Goal: Find contact information: Find contact information

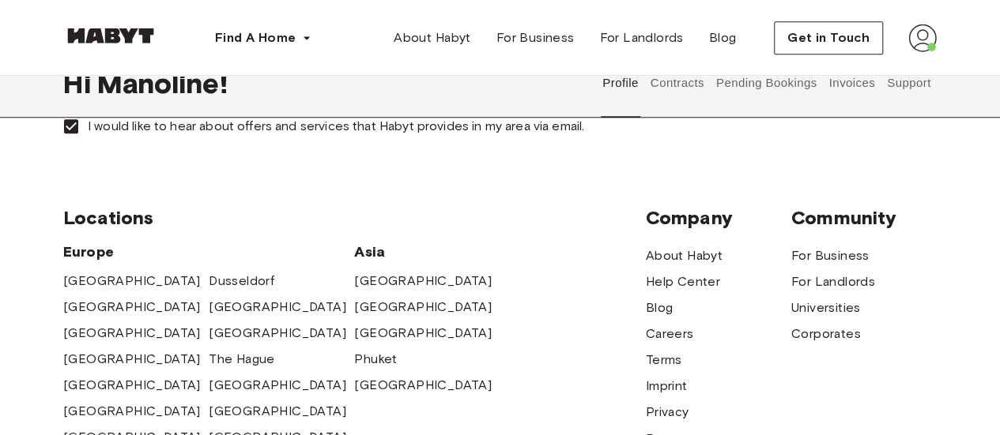
scroll to position [681, 0]
click at [928, 37] on img at bounding box center [922, 38] width 28 height 28
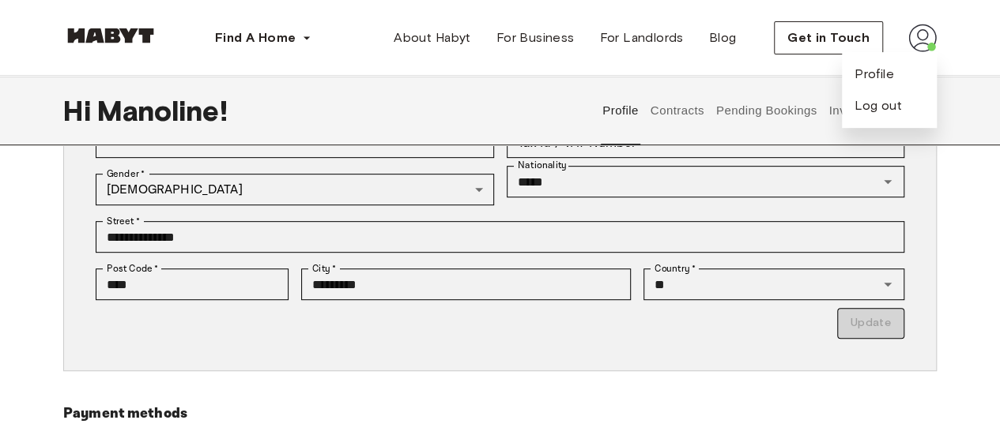
scroll to position [0, 0]
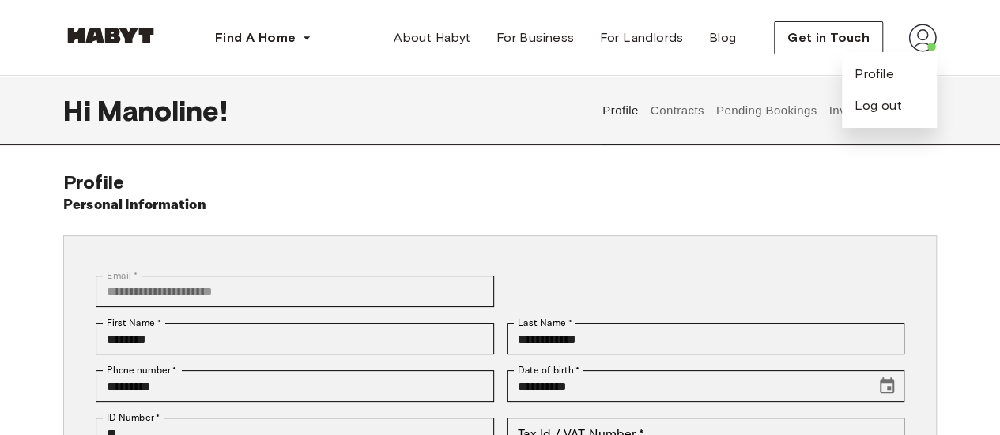
click at [590, 213] on div "Personal Information" at bounding box center [499, 205] width 873 height 22
click at [682, 102] on button "Contracts" at bounding box center [677, 111] width 58 height 70
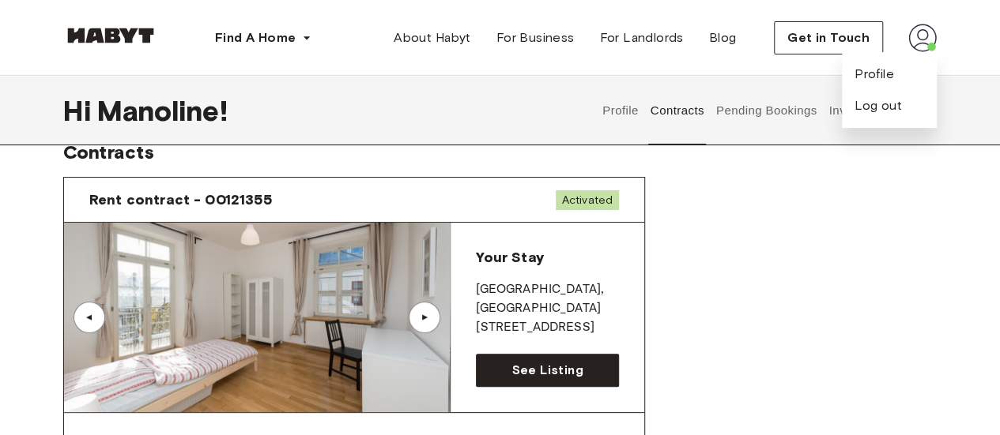
scroll to position [17, 0]
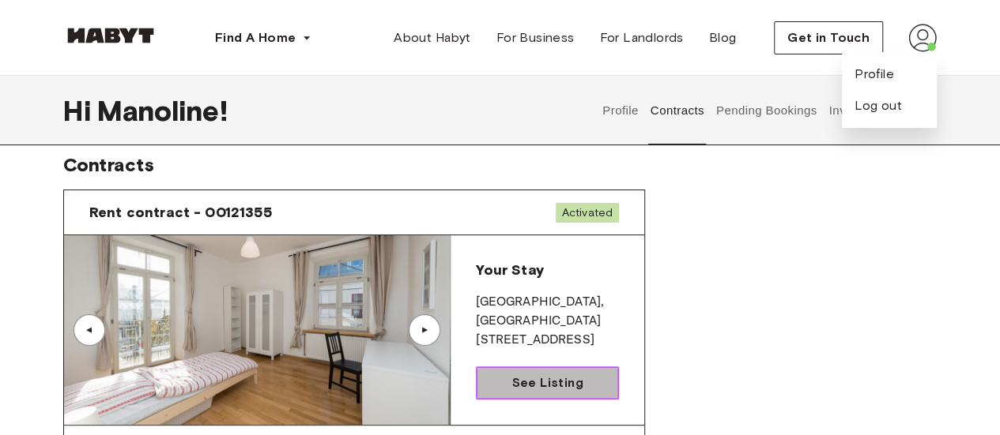
click at [558, 370] on link "See Listing" at bounding box center [547, 383] width 143 height 33
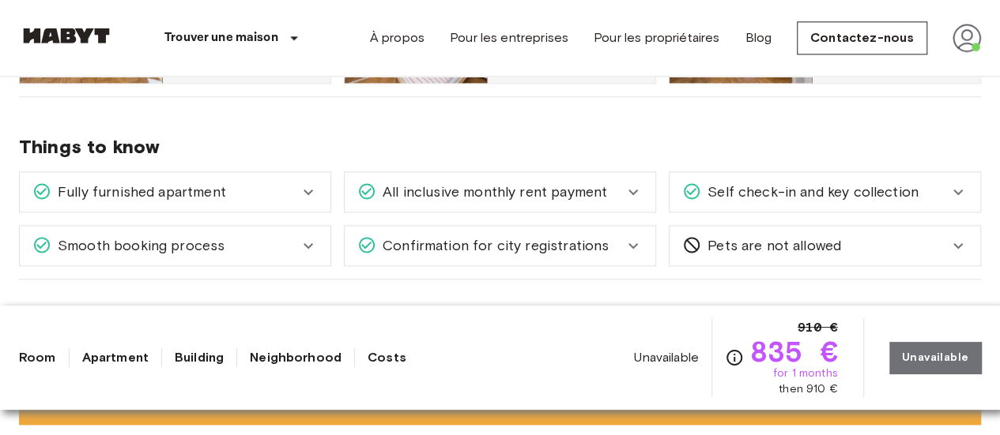
scroll to position [969, 0]
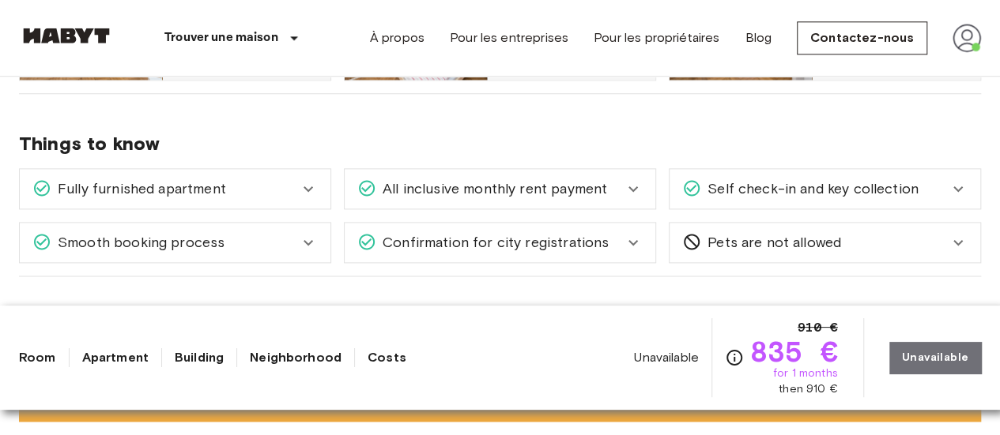
click at [268, 190] on div "Fully furnished apartment" at bounding box center [165, 189] width 266 height 21
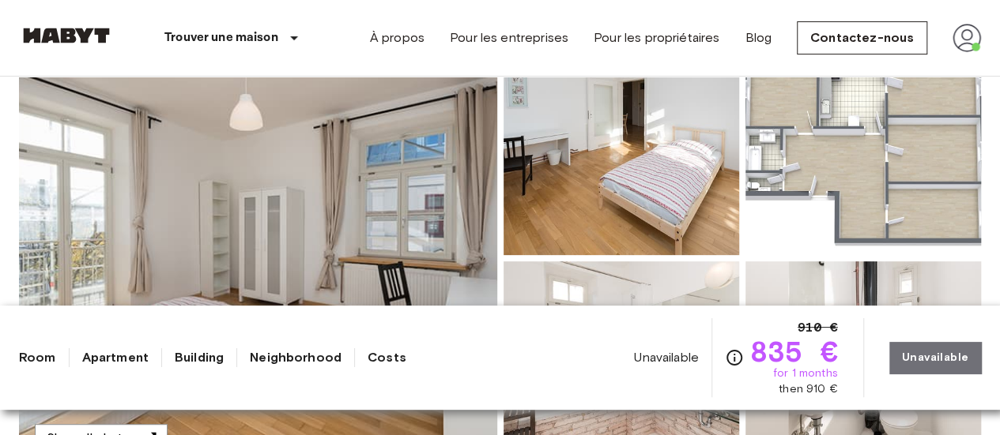
scroll to position [0, 0]
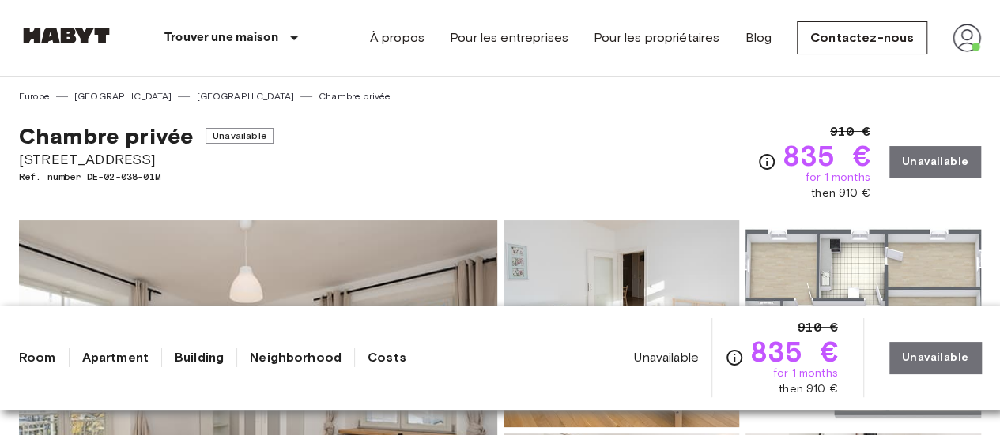
click at [958, 46] on img at bounding box center [966, 38] width 28 height 28
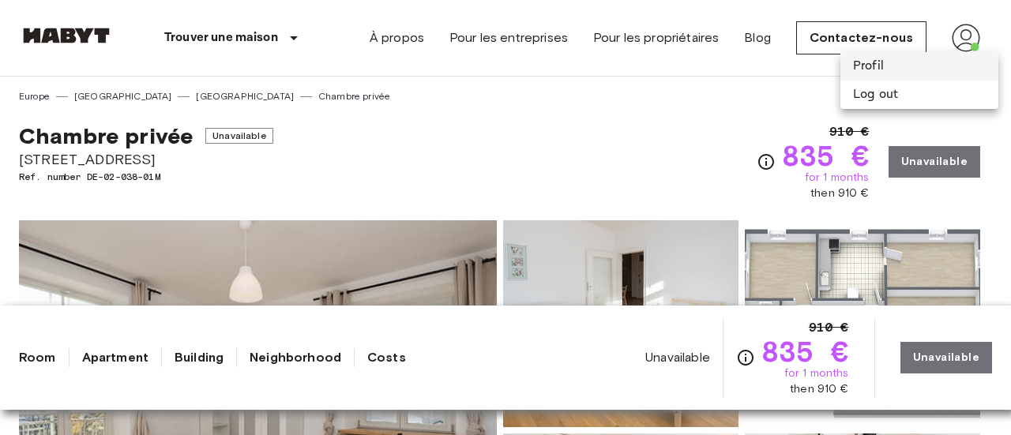
click at [861, 70] on li "Profil" at bounding box center [920, 66] width 158 height 28
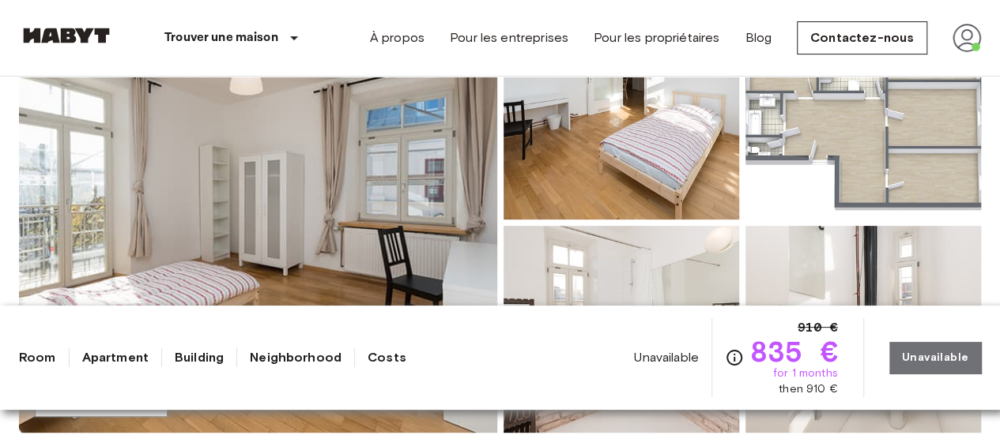
scroll to position [245, 0]
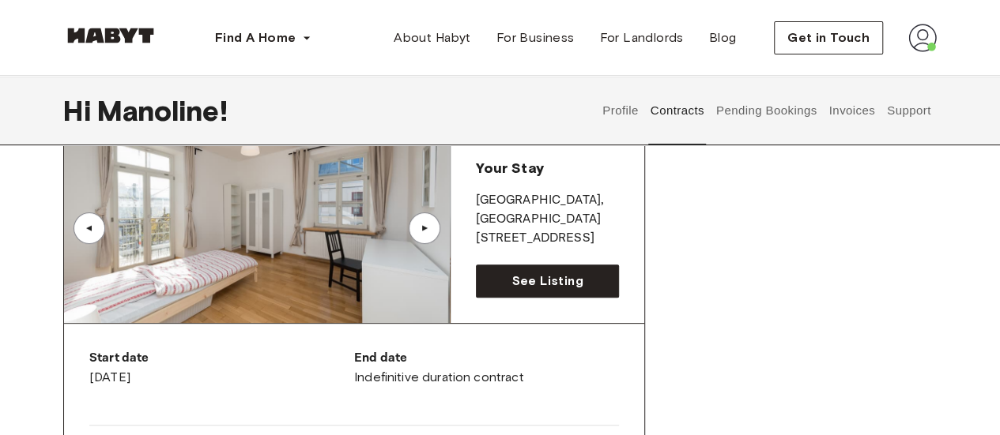
scroll to position [141, 0]
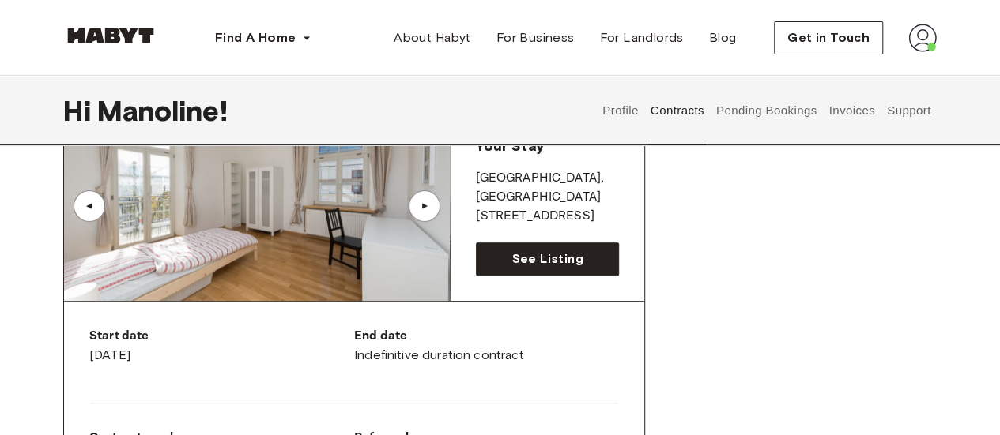
click at [765, 115] on button "Pending Bookings" at bounding box center [765, 111] width 105 height 70
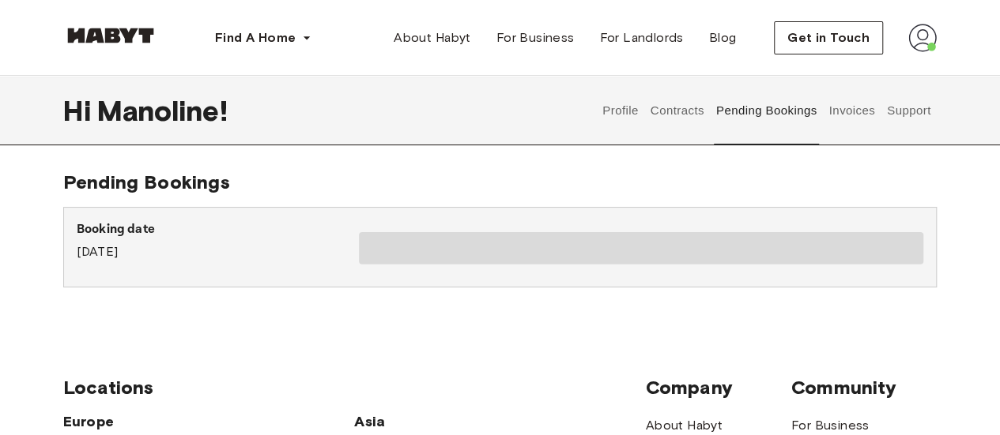
click at [680, 111] on button "Contracts" at bounding box center [677, 111] width 58 height 70
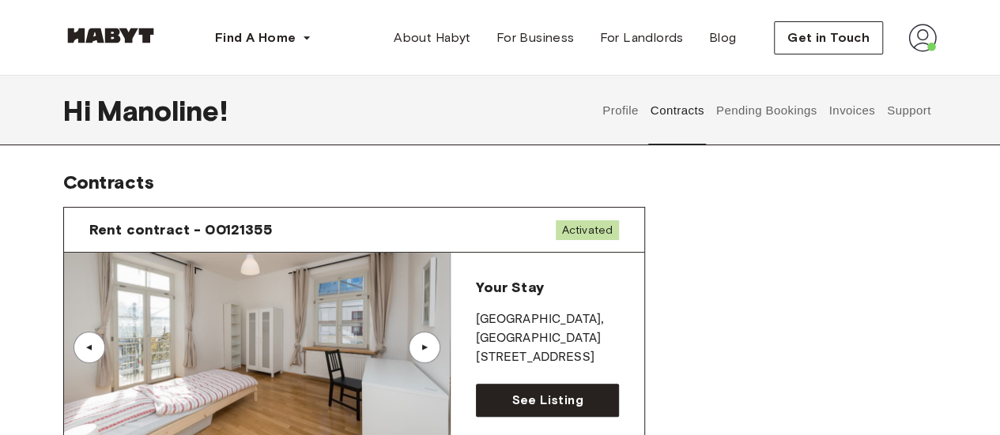
click at [913, 110] on button "Support" at bounding box center [908, 111] width 48 height 70
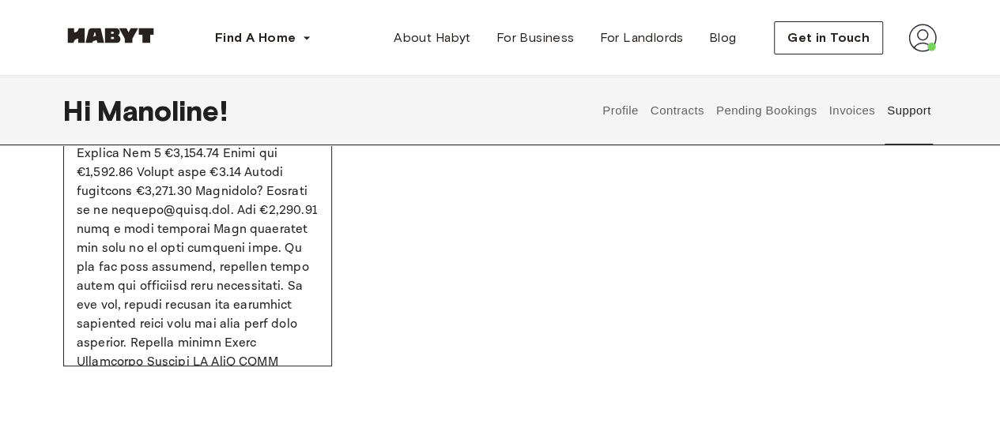
scroll to position [566, 0]
drag, startPoint x: 75, startPoint y: 233, endPoint x: 196, endPoint y: 225, distance: 121.1
click at [196, 225] on div "Re: New invoice from Habyt Properties Germany II GmbH #600CDD09-137509 Resolved…" at bounding box center [197, 232] width 269 height 269
copy p "support@habyt.com"
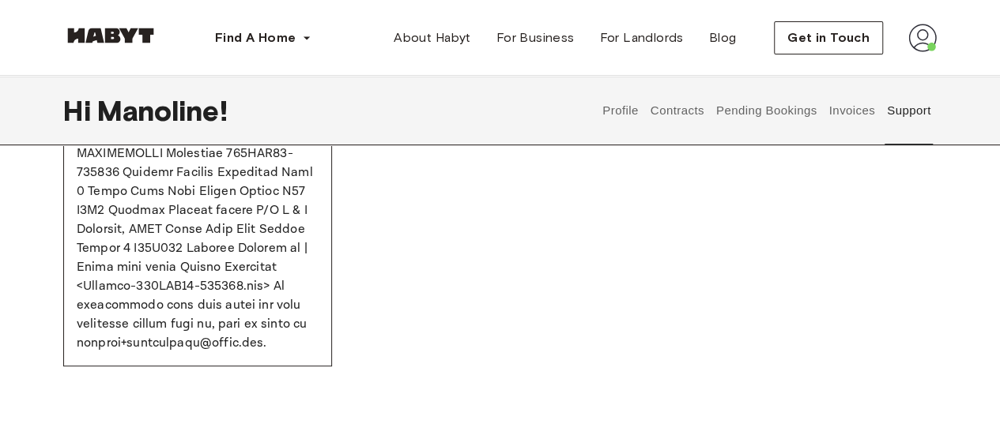
scroll to position [863, 0]
click at [832, 41] on span "Get in Touch" at bounding box center [828, 37] width 82 height 19
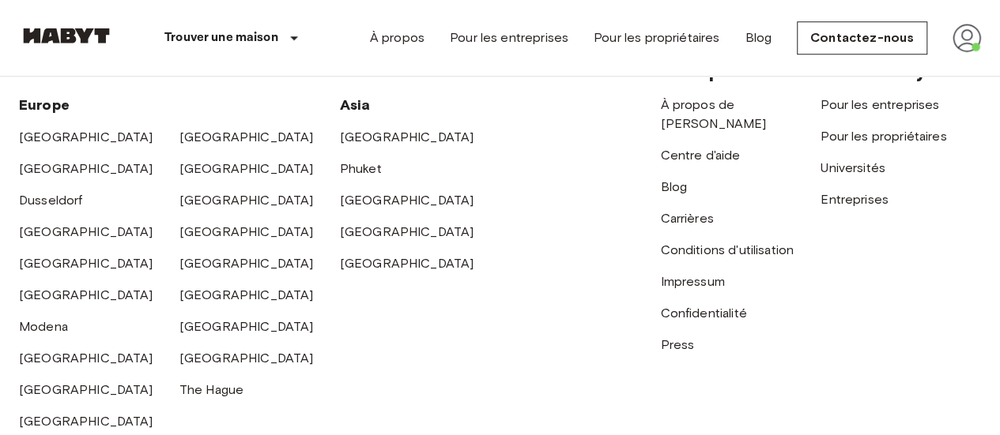
scroll to position [725, 0]
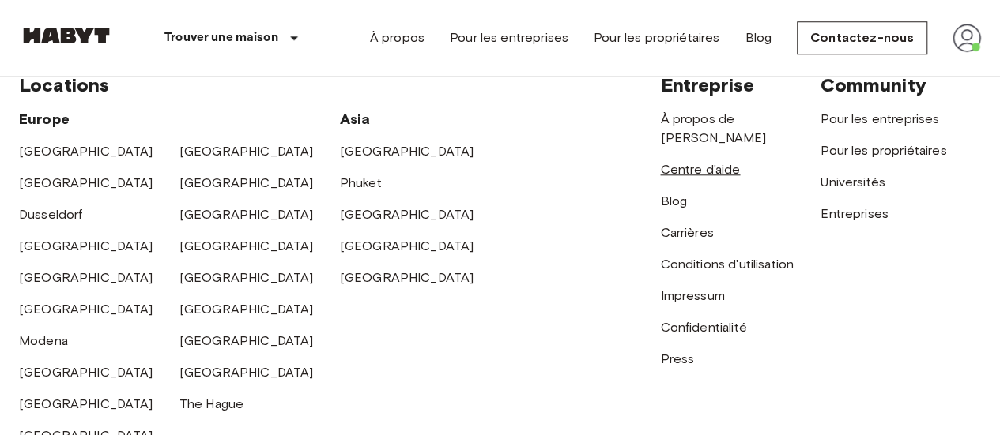
click at [683, 162] on link "Centre d'aide" at bounding box center [700, 169] width 80 height 15
